Goal: Task Accomplishment & Management: Manage account settings

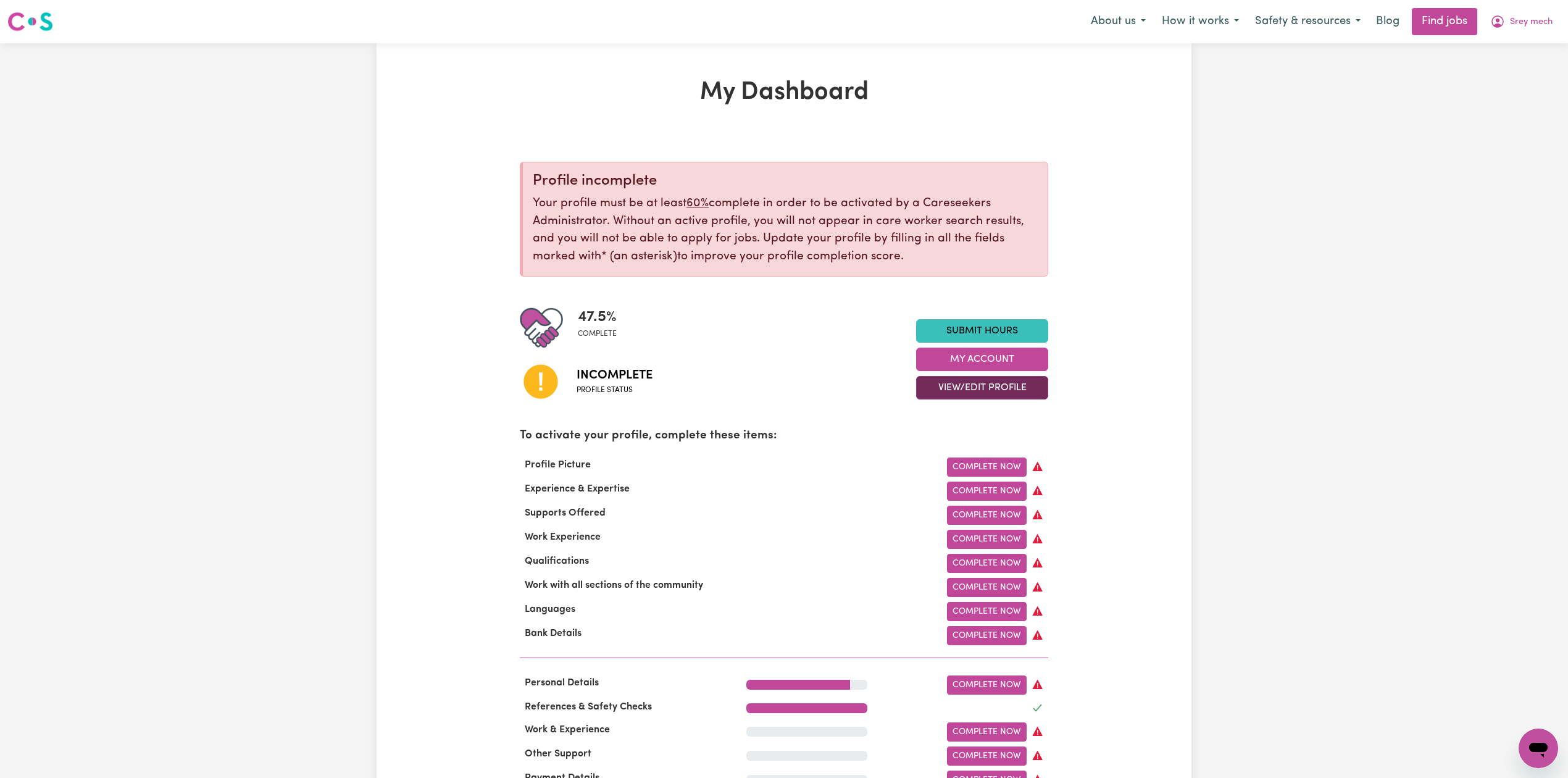
click at [944, 384] on button "View/Edit Profile" at bounding box center [982, 388] width 132 height 24
click at [935, 445] on link "Edit Profile" at bounding box center [974, 444] width 116 height 24
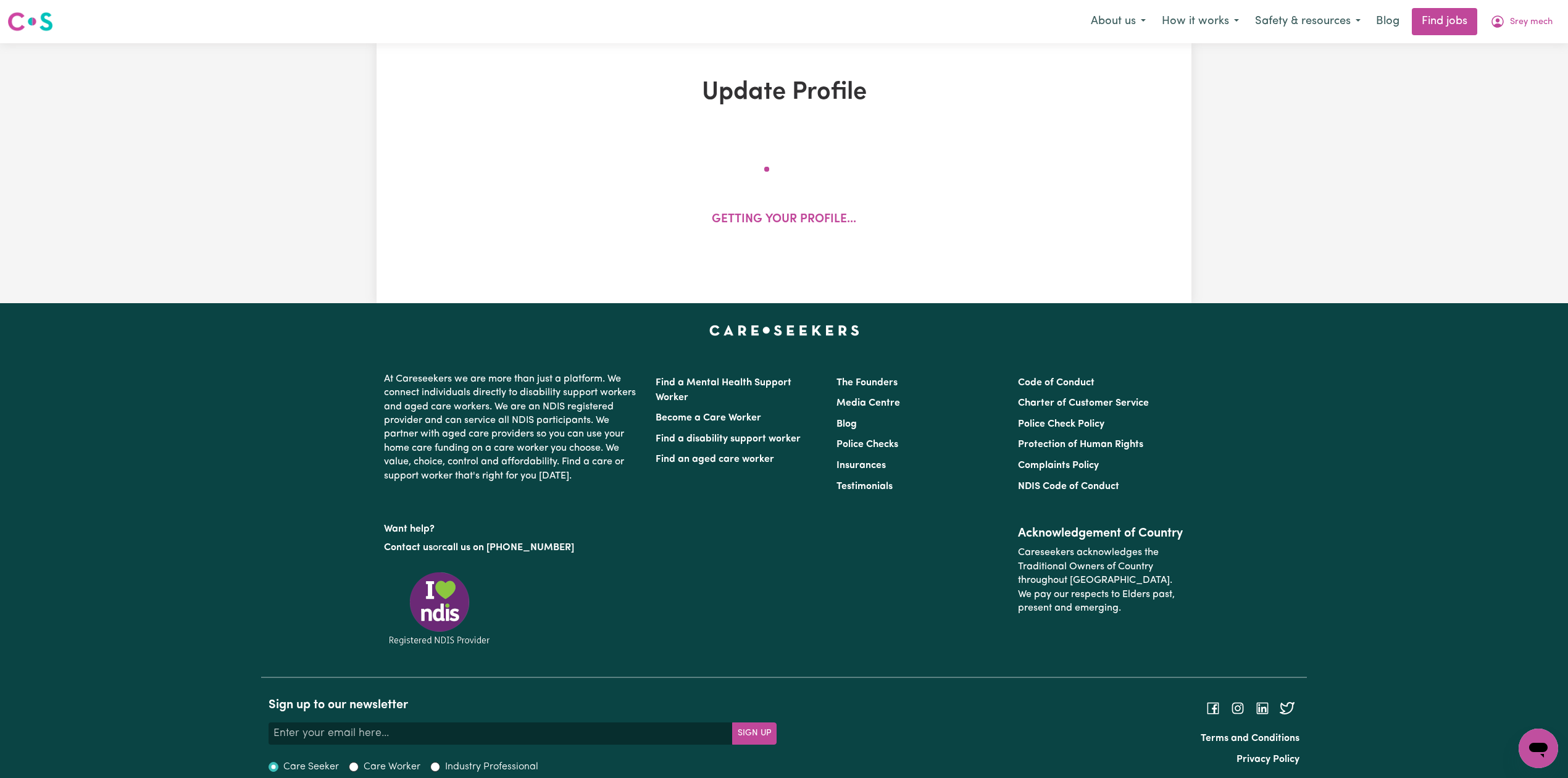
select select "[DEMOGRAPHIC_DATA]"
select select "[DEMOGRAPHIC_DATA] Citizen"
select select "Studying a healthcare related degree or qualification"
select select "45"
select select "55"
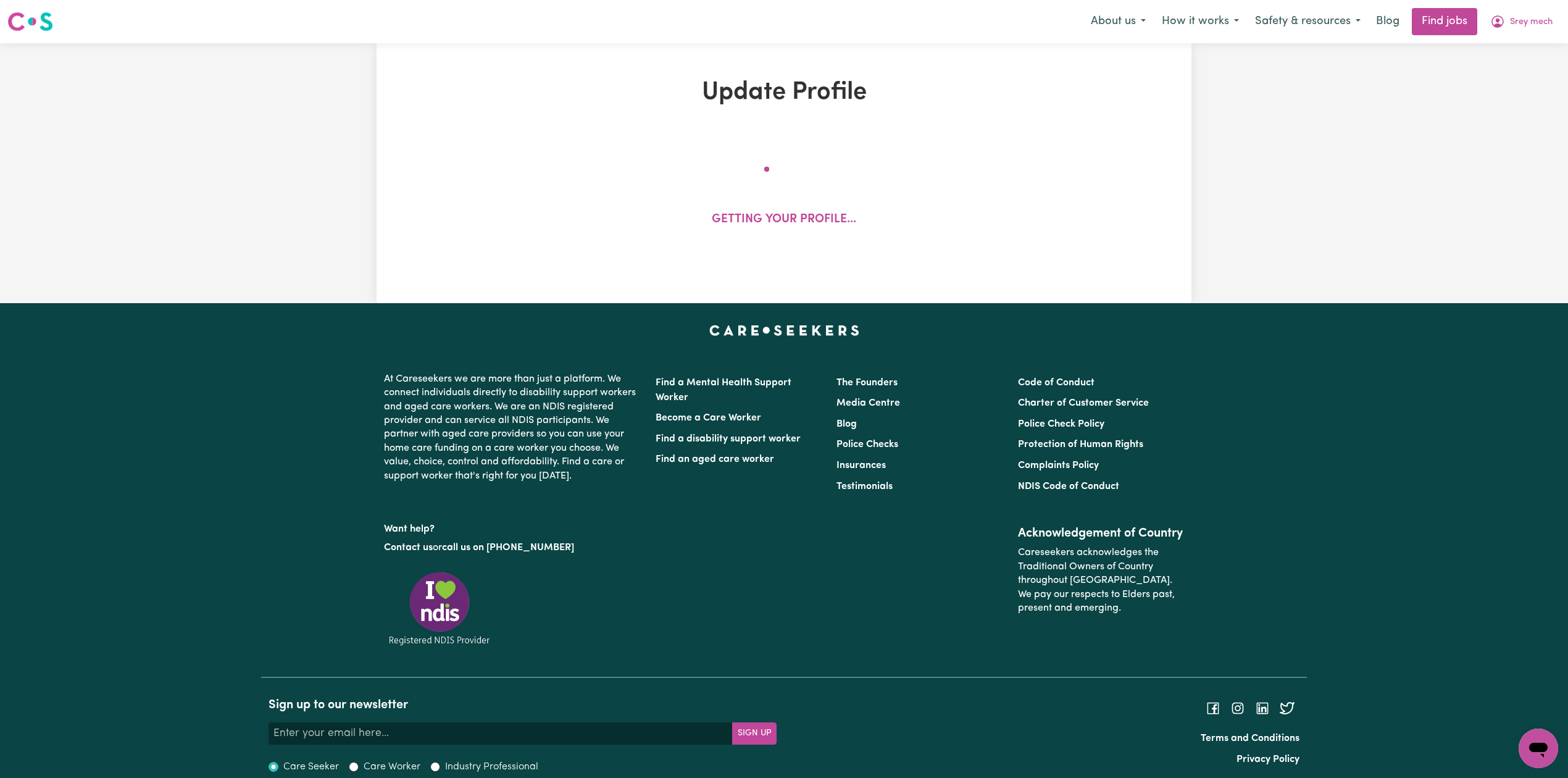
select select "60"
select select "80"
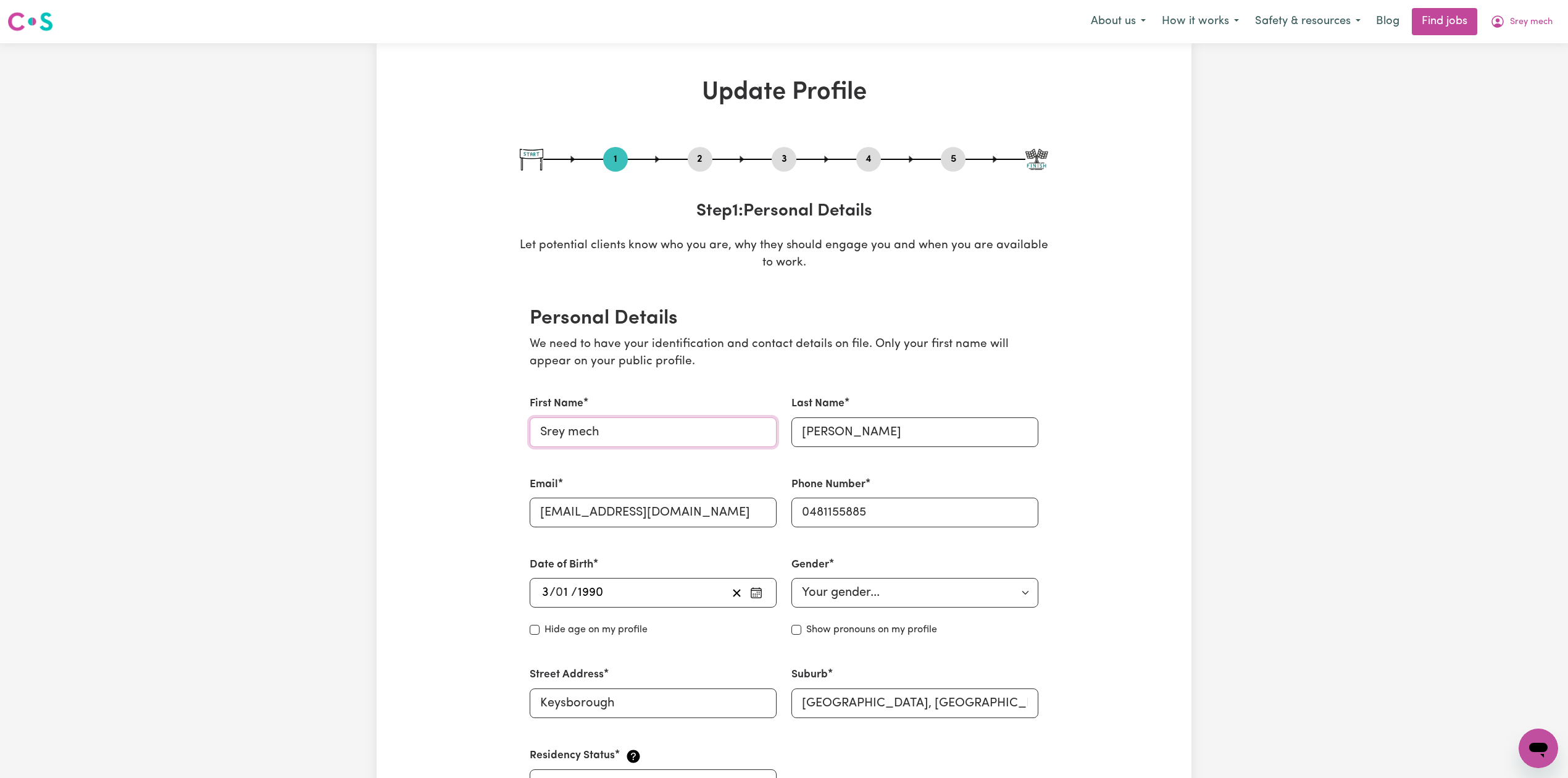
click at [573, 434] on input "Srey mech" at bounding box center [653, 432] width 247 height 30
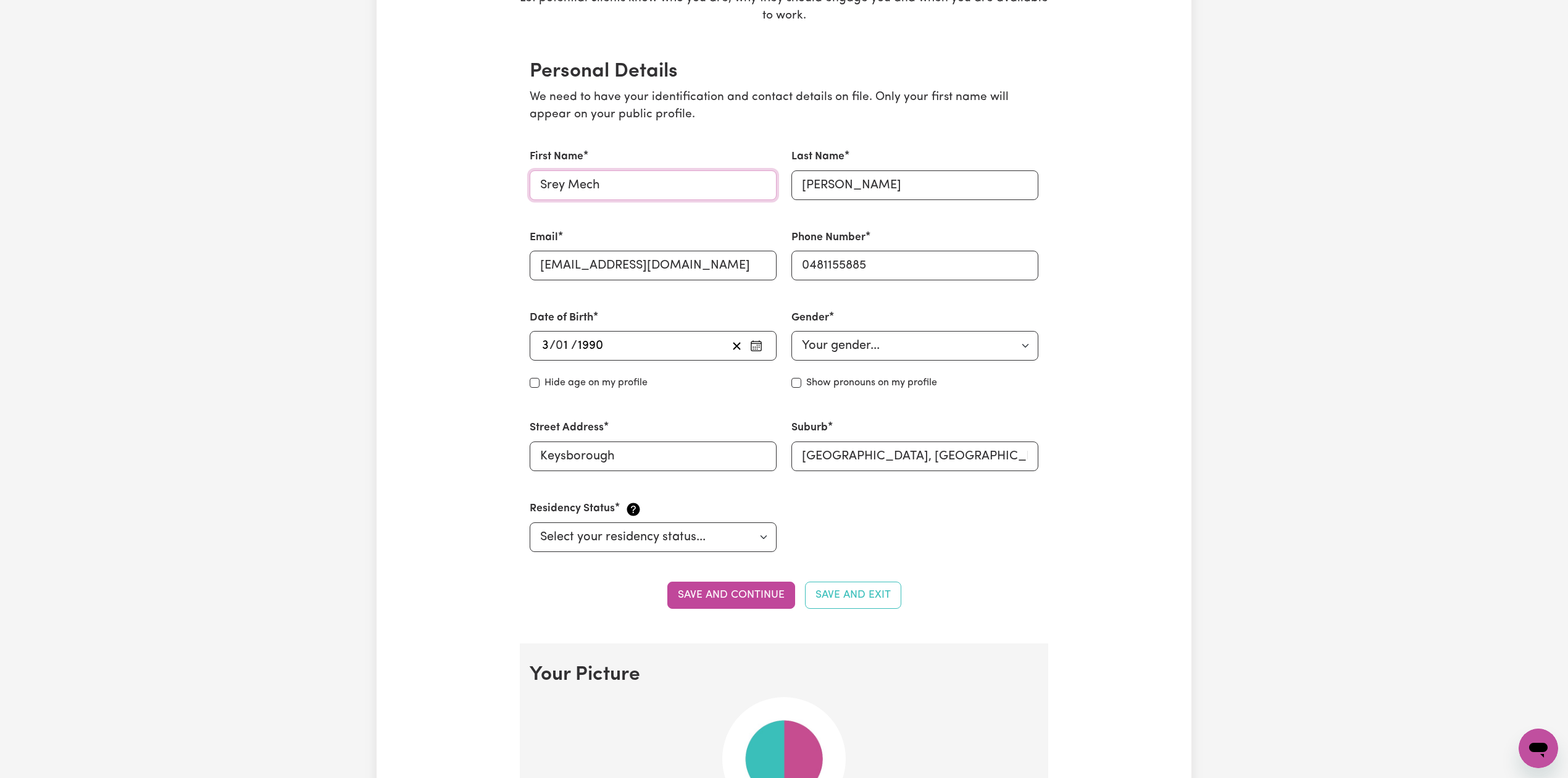
type input "Srey Mech"
click at [726, 613] on section "Personal Details We need to have your identification and contact details on fil…" at bounding box center [784, 342] width 528 height 603
click at [735, 593] on button "Save and continue" at bounding box center [731, 595] width 128 height 27
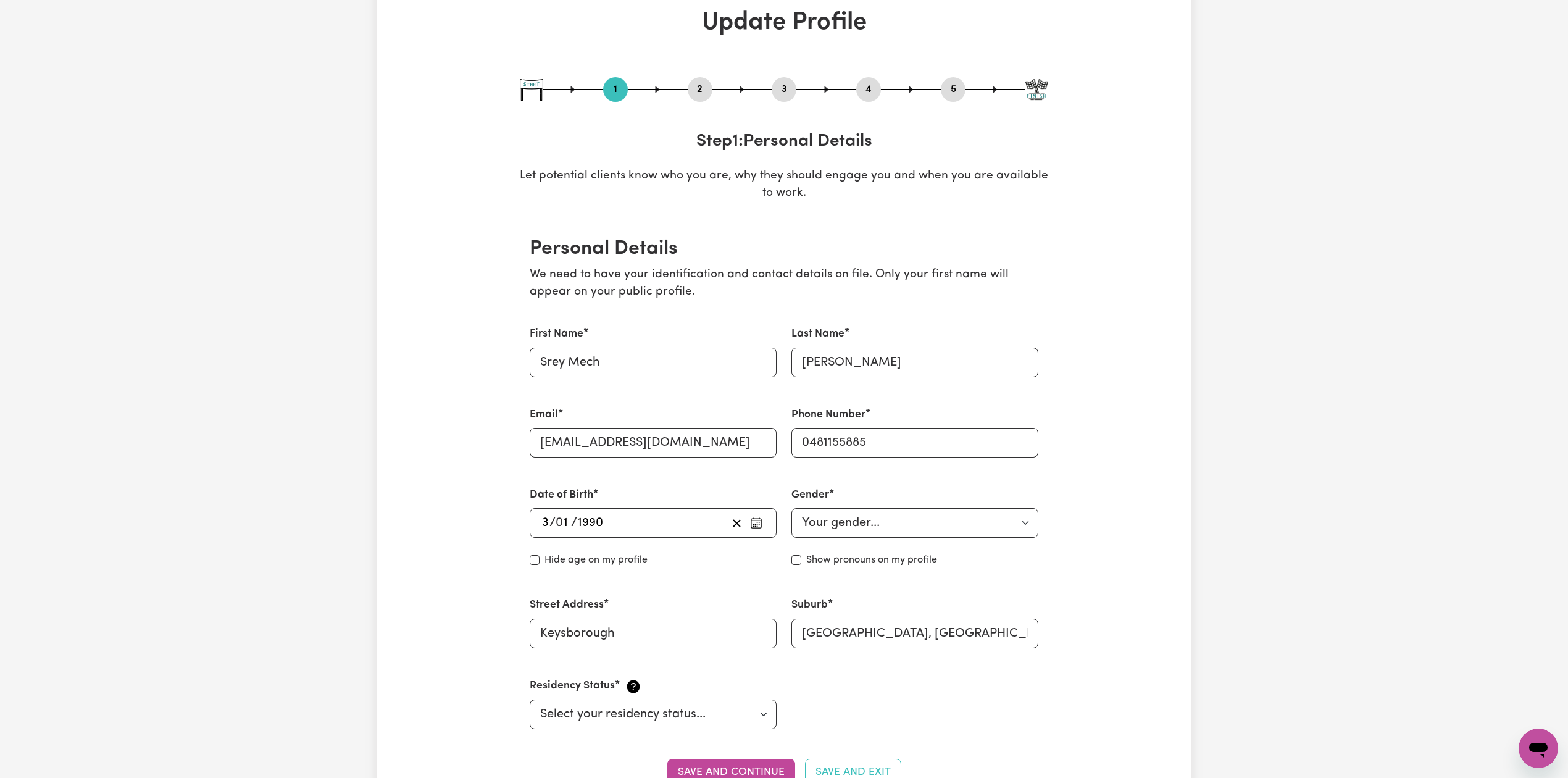
scroll to position [0, 0]
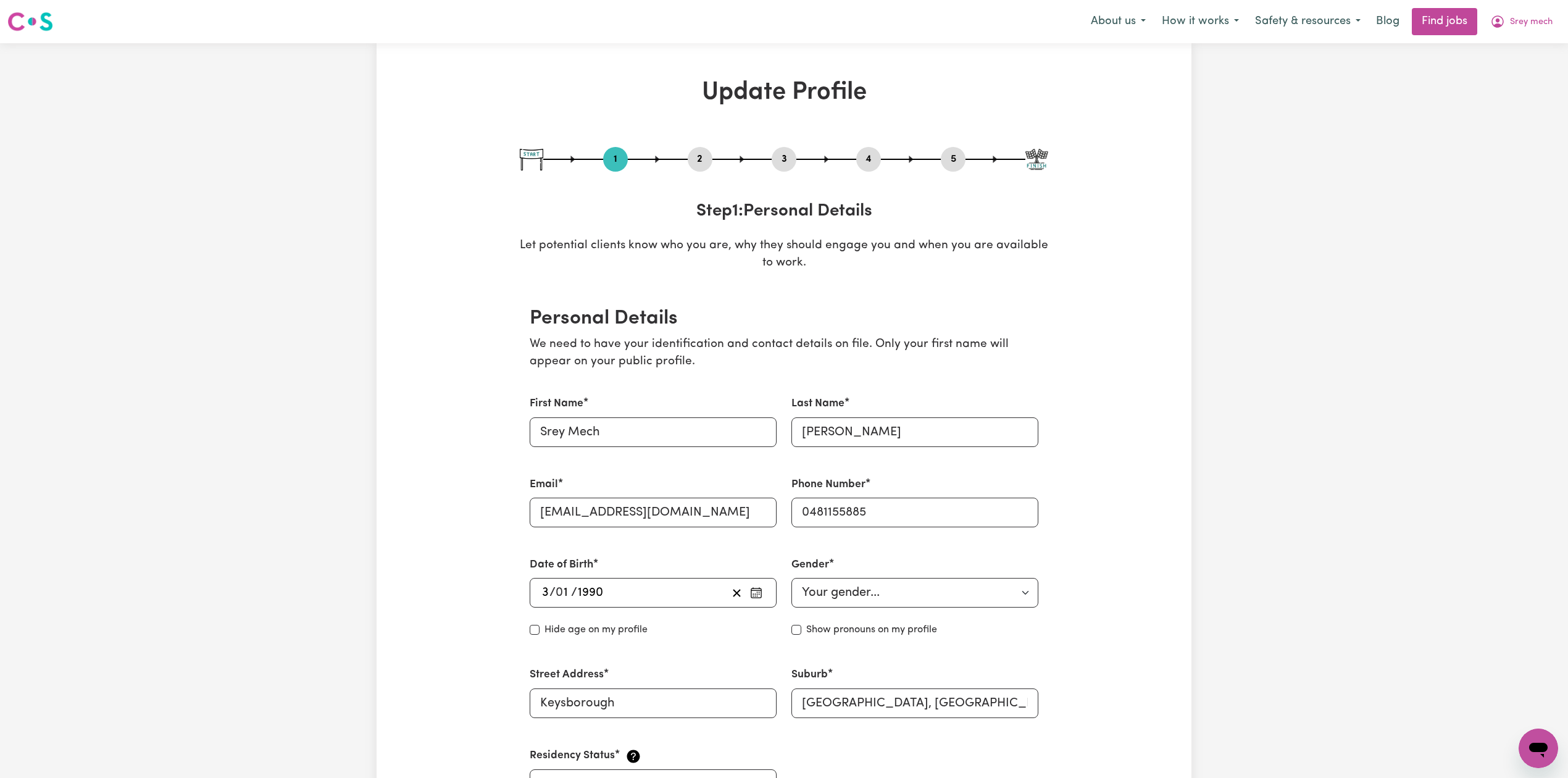
click at [694, 161] on button "2" at bounding box center [699, 159] width 24 height 16
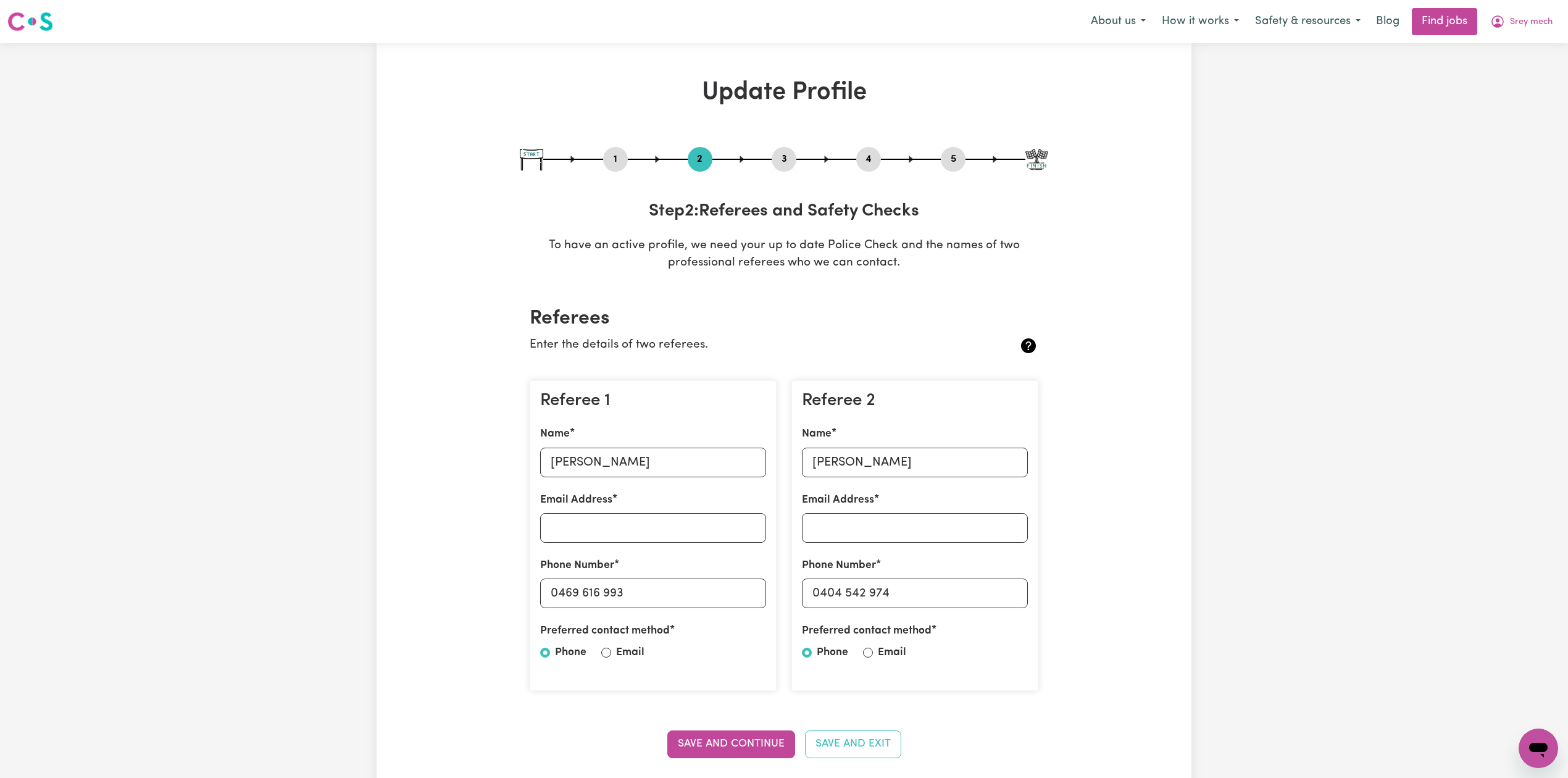
click at [952, 154] on button "5" at bounding box center [952, 159] width 24 height 16
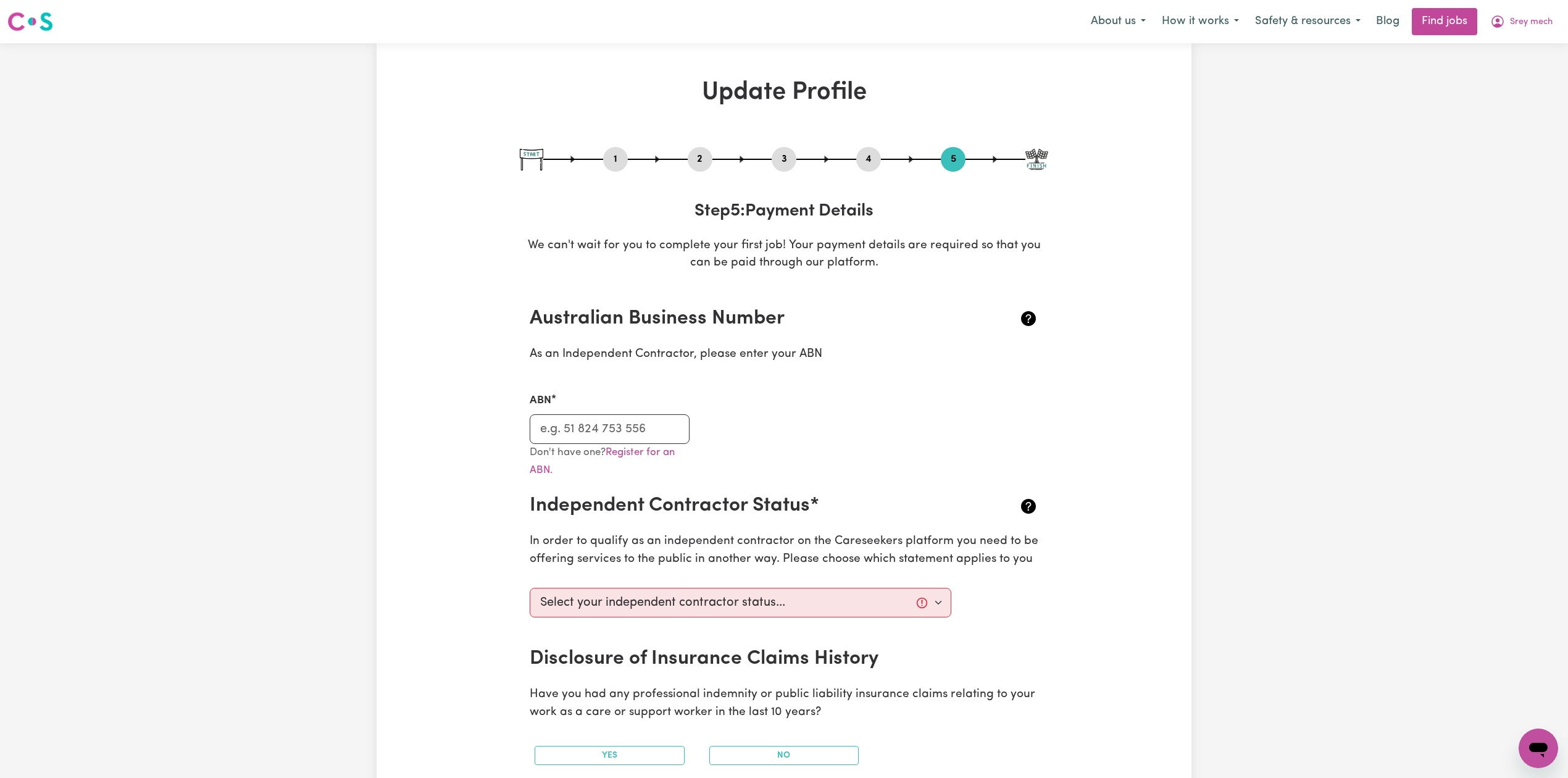
click at [699, 159] on button "2" at bounding box center [699, 159] width 24 height 16
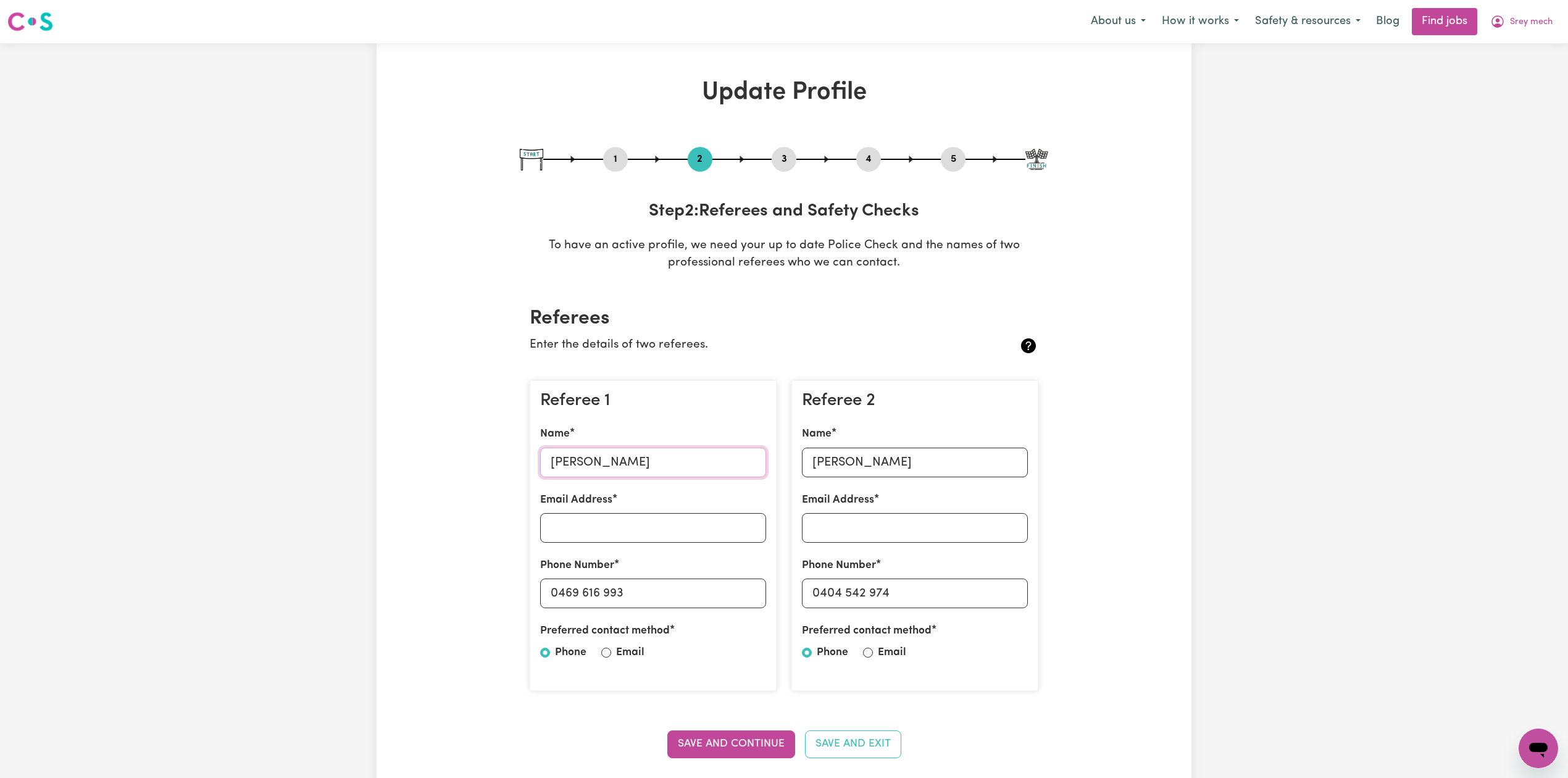
click at [612, 456] on input "[PERSON_NAME]" at bounding box center [653, 462] width 226 height 30
drag, startPoint x: 561, startPoint y: 594, endPoint x: 818, endPoint y: 594, distance: 257.0
click at [818, 594] on div "Referee 1 Name [PERSON_NAME] Email Address Phone Number [PHONE_NUMBER] Preferre…" at bounding box center [784, 536] width 524 height 331
click at [837, 462] on input "[PERSON_NAME]" at bounding box center [915, 462] width 226 height 30
drag, startPoint x: 820, startPoint y: 592, endPoint x: 1060, endPoint y: 586, distance: 240.1
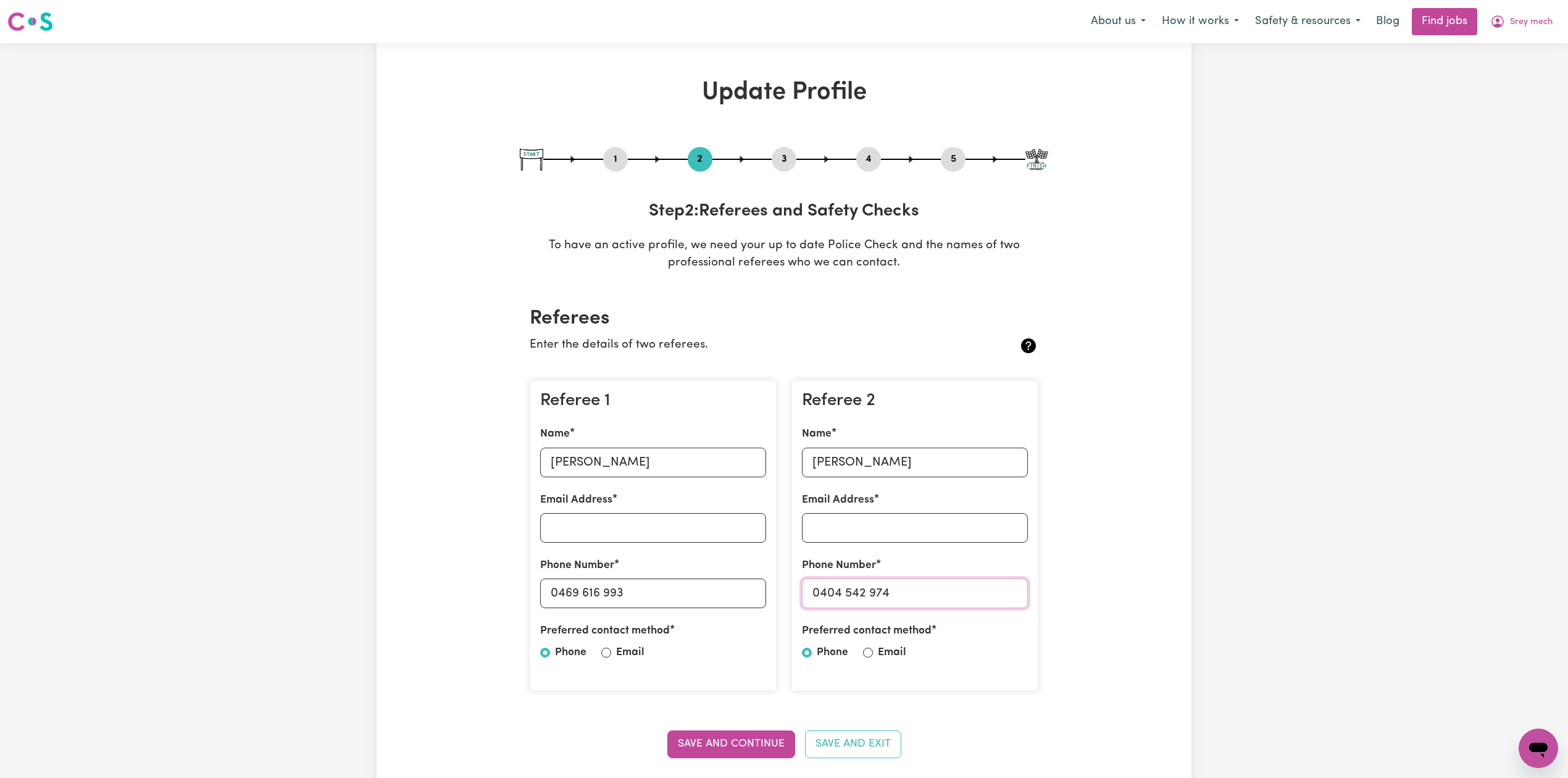
drag, startPoint x: 940, startPoint y: 154, endPoint x: 946, endPoint y: 159, distance: 7.8
click at [944, 158] on div "1 2 3 4 5" at bounding box center [784, 159] width 528 height 24
click at [946, 159] on button "5" at bounding box center [952, 159] width 24 height 16
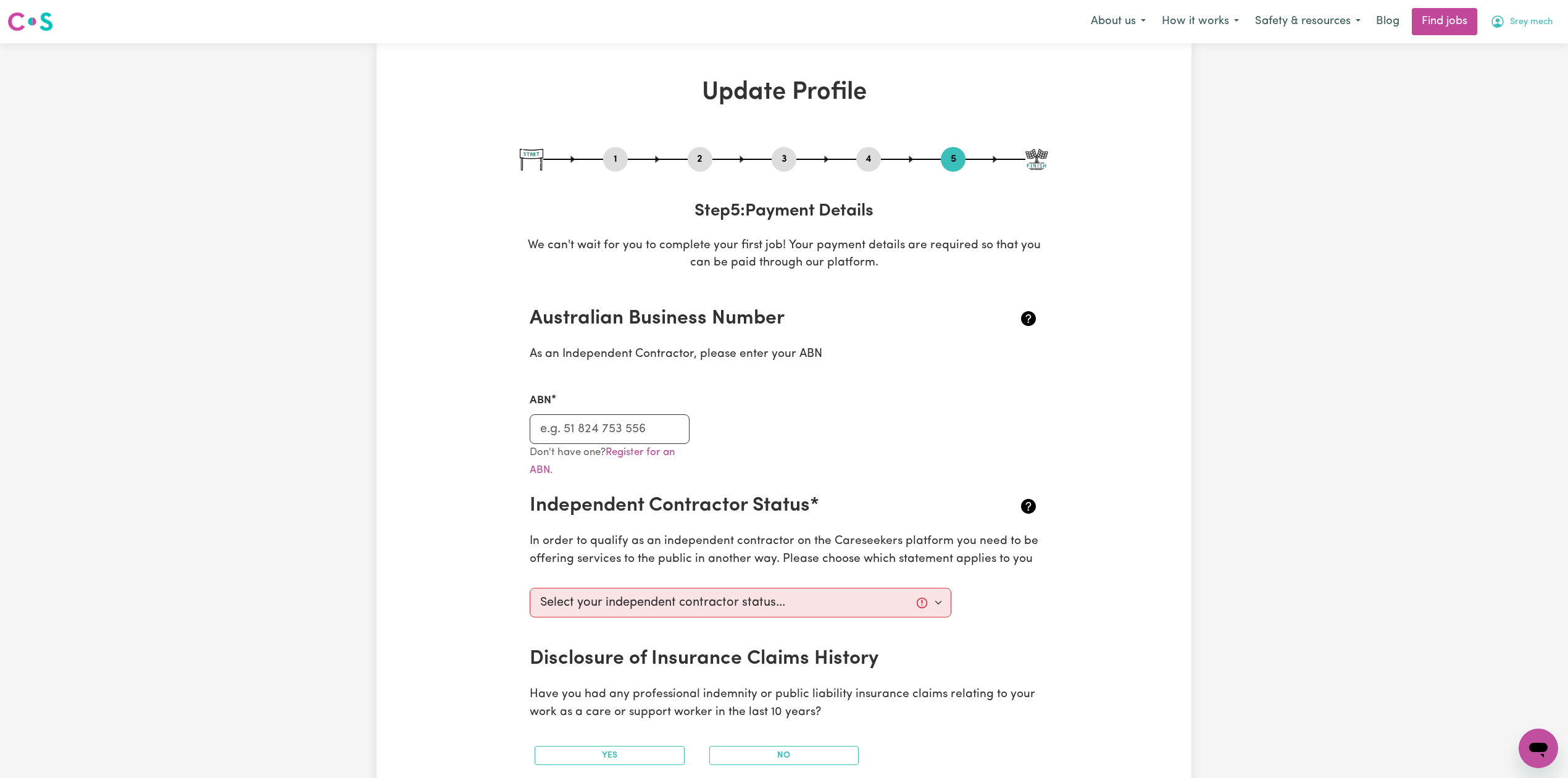
click at [1524, 24] on span "Srey mech" at bounding box center [1531, 22] width 43 height 14
click at [1510, 75] on link "My Dashboard" at bounding box center [1511, 71] width 98 height 24
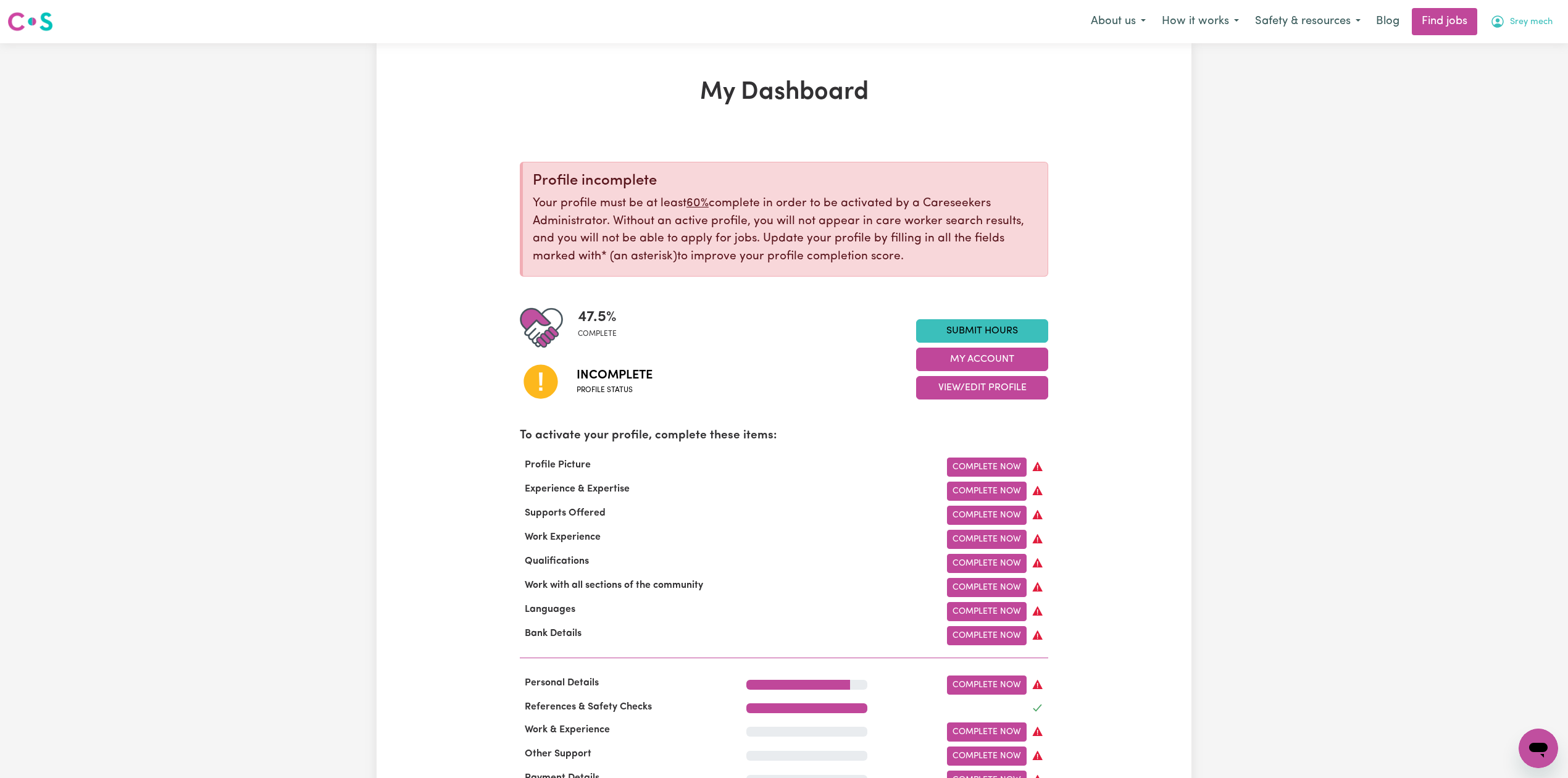
click at [1520, 20] on span "Srey mech" at bounding box center [1531, 22] width 43 height 14
click at [1511, 91] on link "Logout" at bounding box center [1511, 95] width 98 height 24
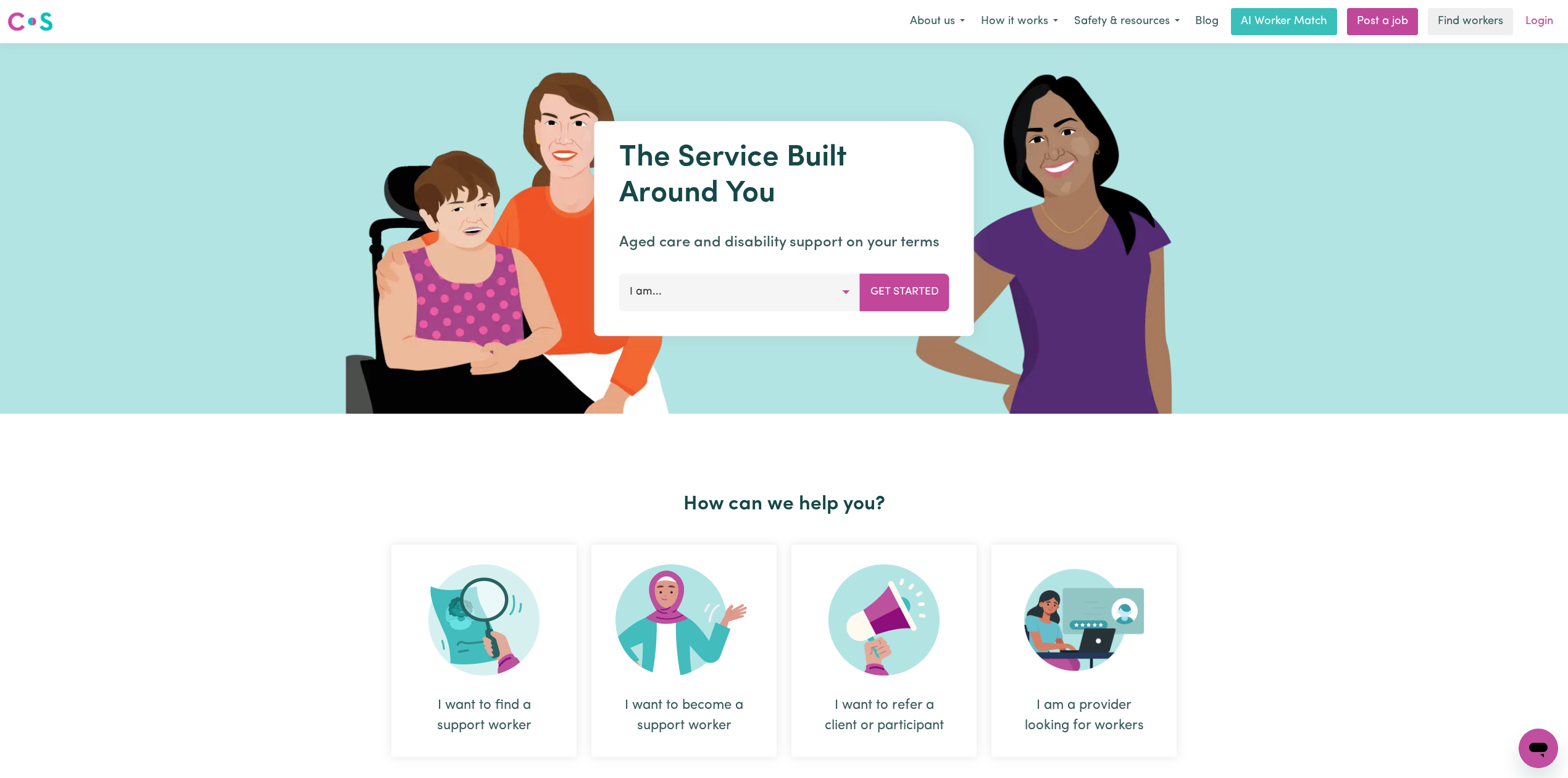
click at [1551, 19] on link "Login" at bounding box center [1539, 22] width 43 height 27
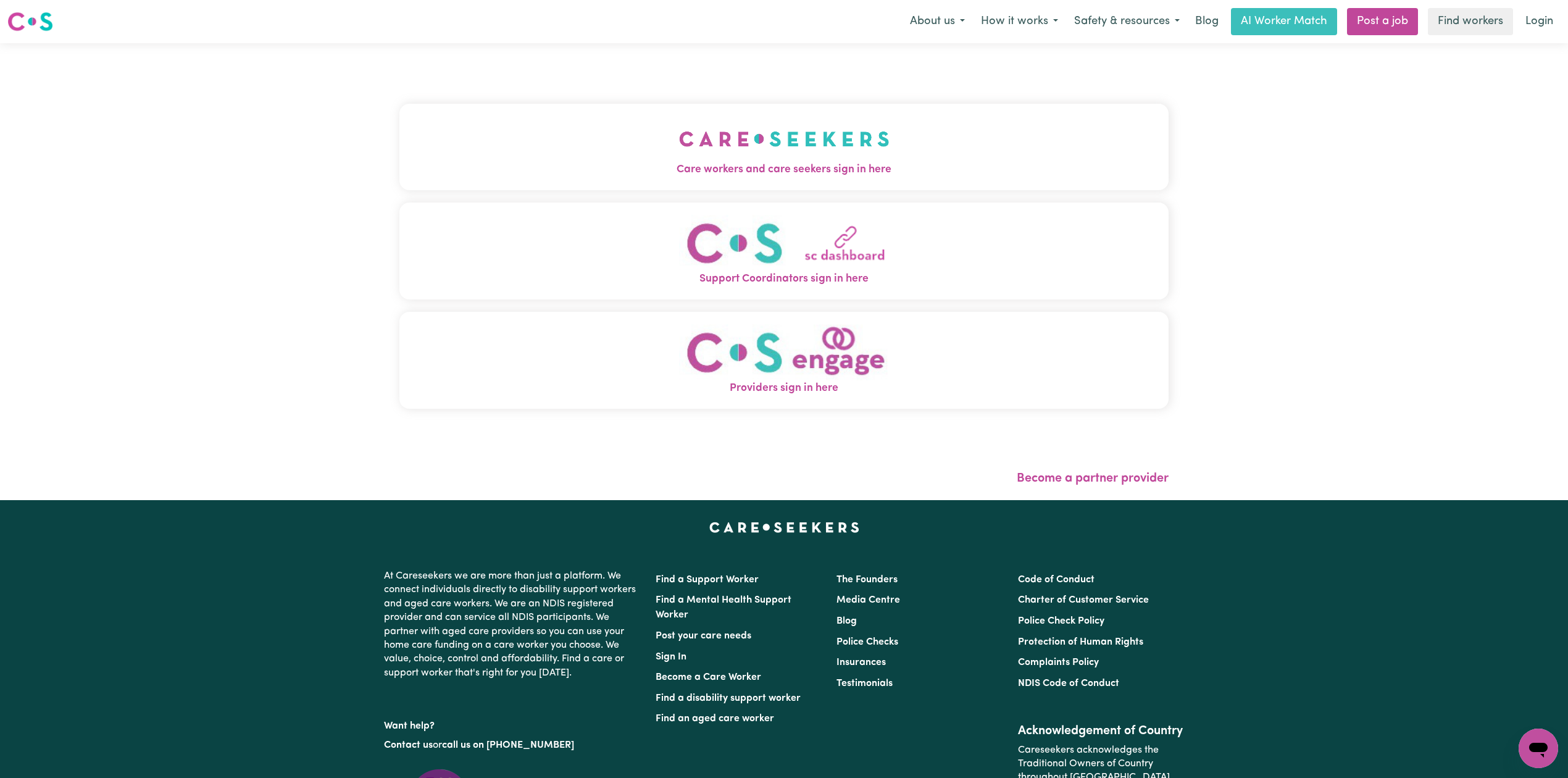
drag, startPoint x: 868, startPoint y: 95, endPoint x: 841, endPoint y: 123, distance: 38.9
click at [863, 102] on div "Care workers and care seekers sign in here Support Coordinators sign in here Pr…" at bounding box center [784, 262] width 769 height 389
click at [802, 154] on img "Care workers and care seekers sign in here" at bounding box center [784, 139] width 211 height 46
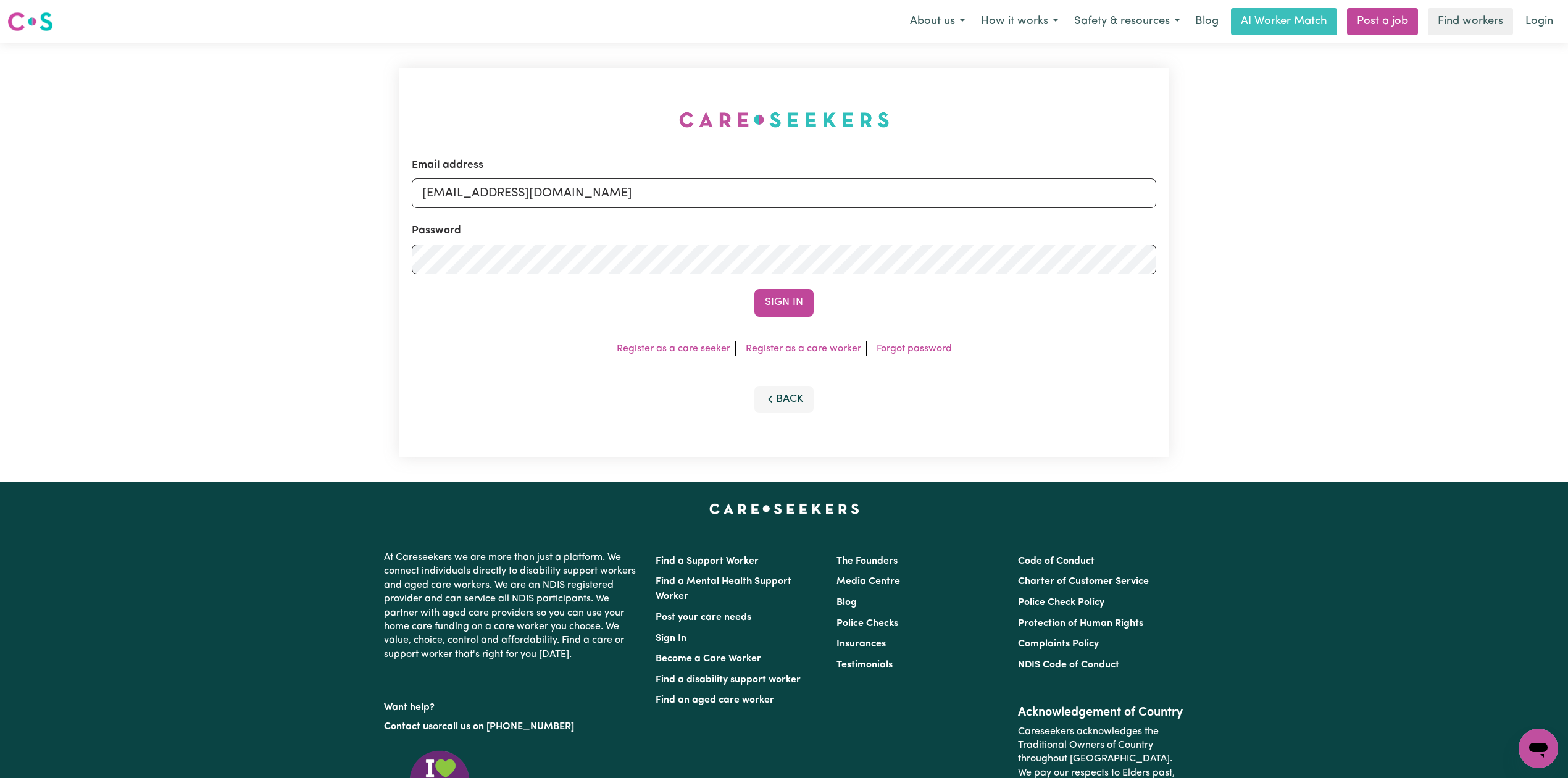
click at [564, 208] on form "Email address [EMAIL_ADDRESS][DOMAIN_NAME] Password Sign In" at bounding box center [784, 237] width 745 height 159
click at [549, 197] on input "[EMAIL_ADDRESS][DOMAIN_NAME]" at bounding box center [784, 193] width 745 height 30
drag, startPoint x: 488, startPoint y: 188, endPoint x: 975, endPoint y: 216, distance: 487.8
click at [975, 216] on form "Email address Superuser~[EMAIL_ADDRESS][DOMAIN_NAME] Password Sign In" at bounding box center [784, 237] width 745 height 159
type input "Superuser~[EMAIL_ADDRESS][DOMAIN_NAME]"
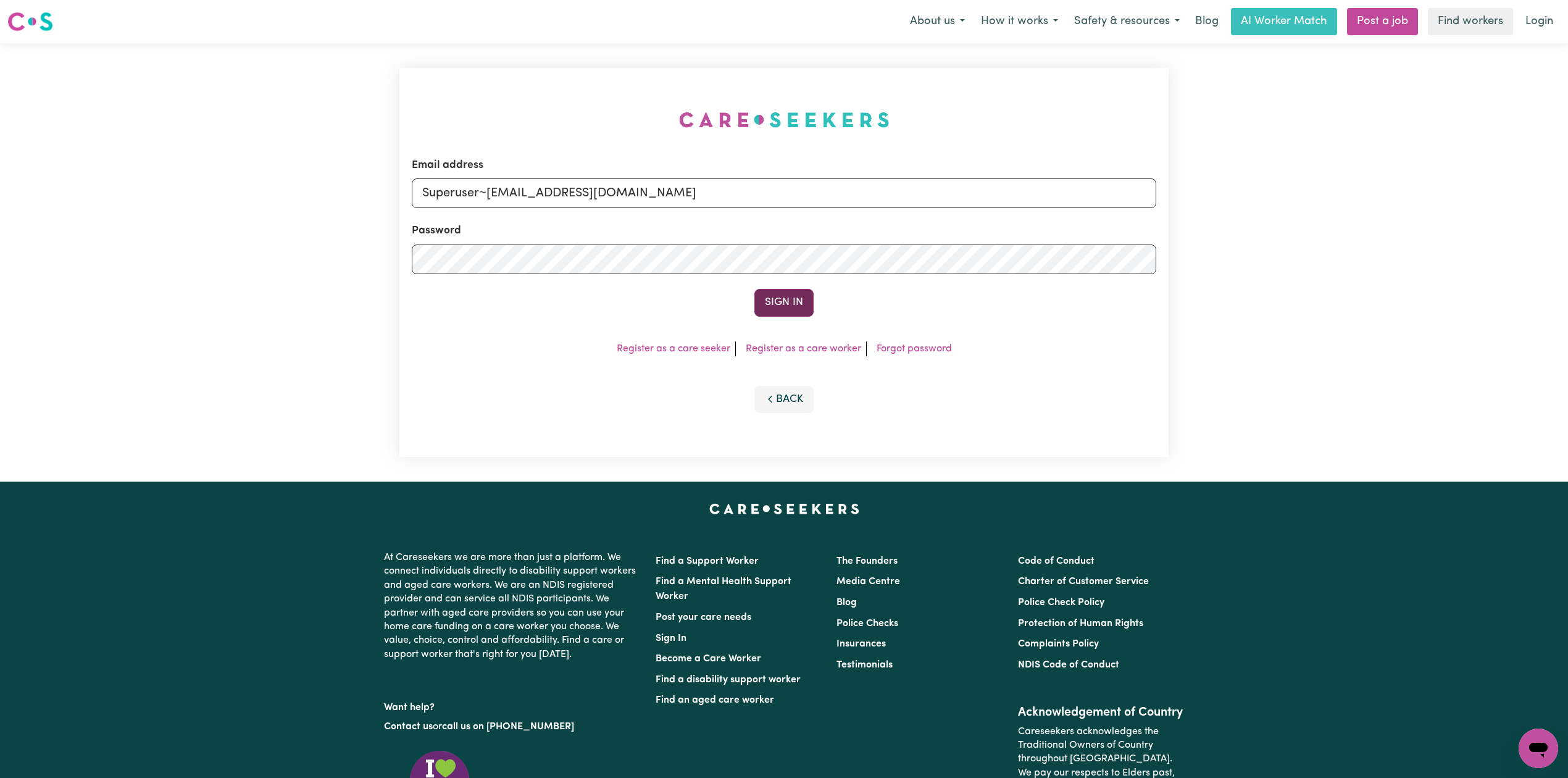
click at [759, 303] on button "Sign In" at bounding box center [784, 303] width 59 height 27
